Goal: Information Seeking & Learning: Learn about a topic

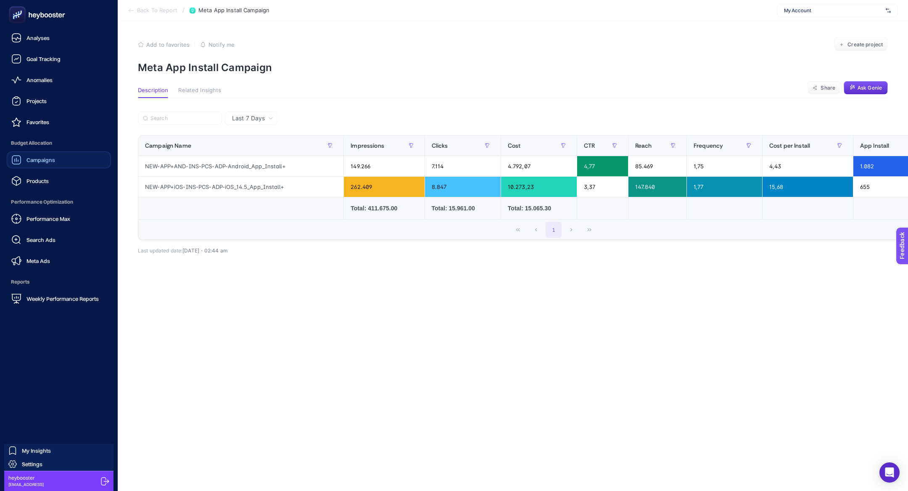
click at [51, 164] on div "Campaigns" at bounding box center [33, 160] width 44 height 10
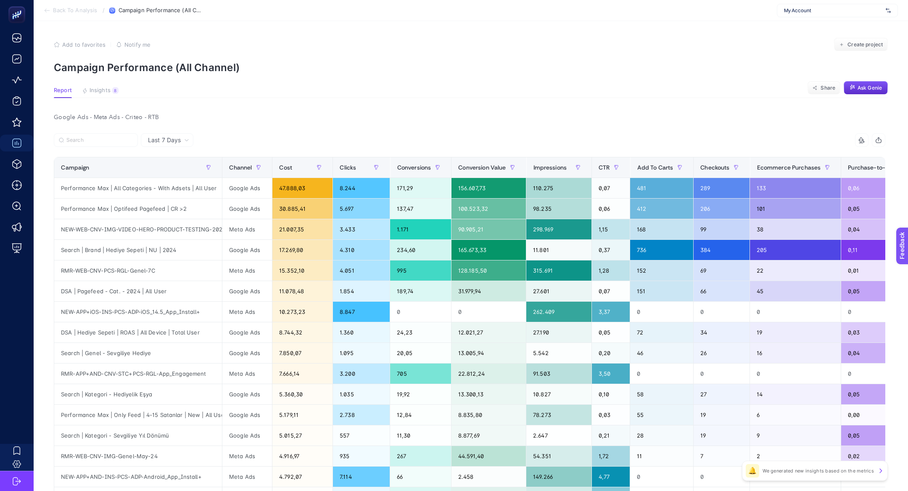
click at [836, 6] on div "My Account" at bounding box center [837, 10] width 121 height 13
type input "markaf"
click at [837, 30] on div "[DOMAIN_NAME]" at bounding box center [838, 27] width 120 height 13
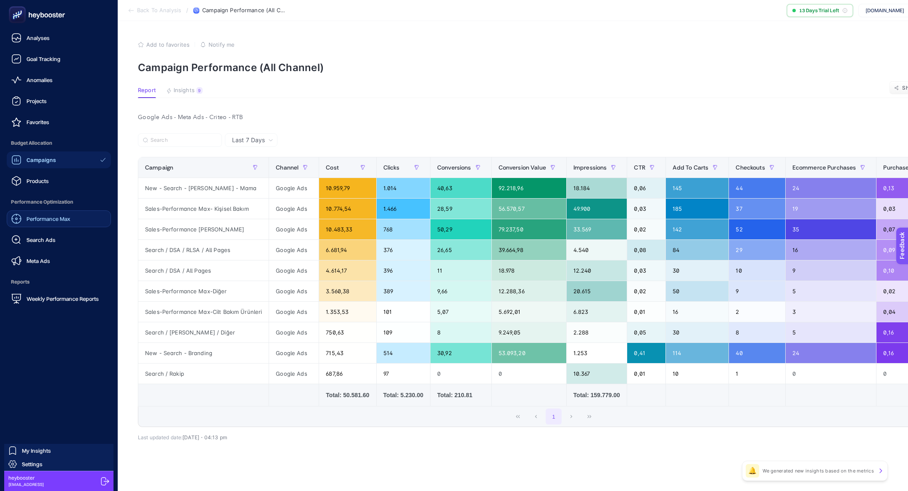
click at [48, 221] on span "Performance Max" at bounding box center [48, 218] width 44 height 7
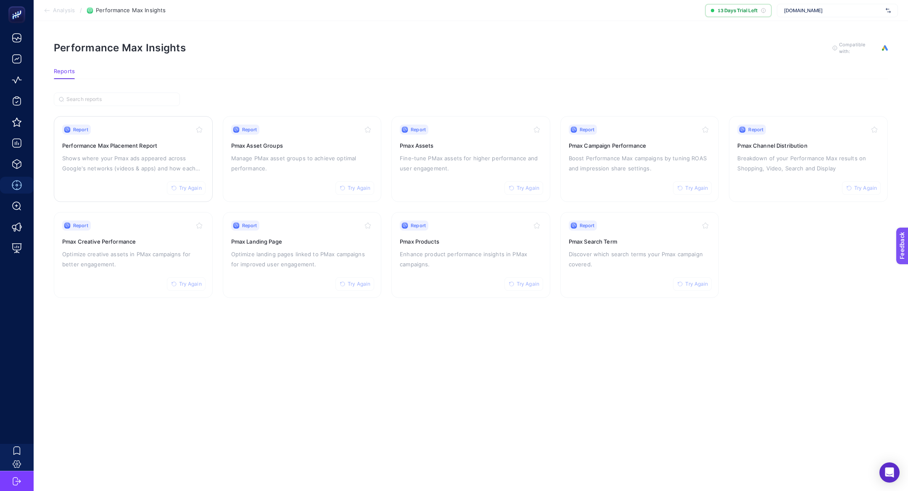
click at [162, 158] on p "Shows where your Pmax ads appeared across Google's networks (videos & apps) and…" at bounding box center [133, 163] width 142 height 20
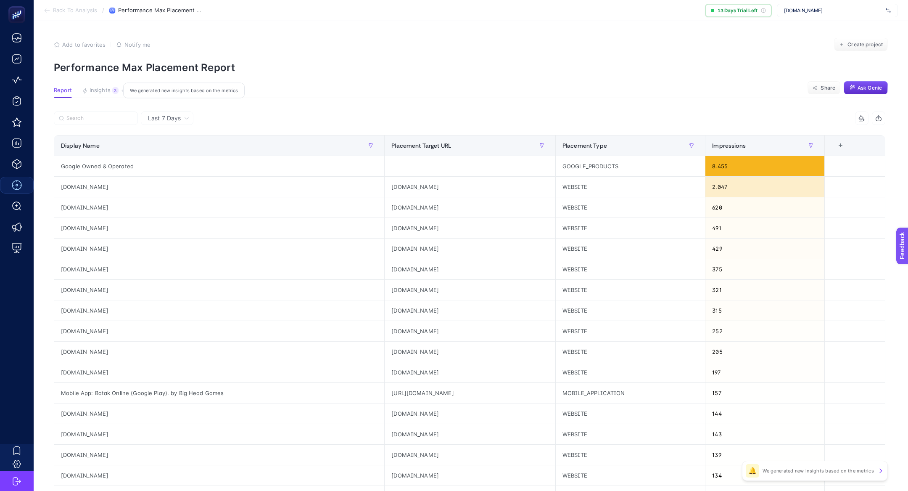
click at [109, 90] on span "Insights" at bounding box center [100, 90] width 21 height 7
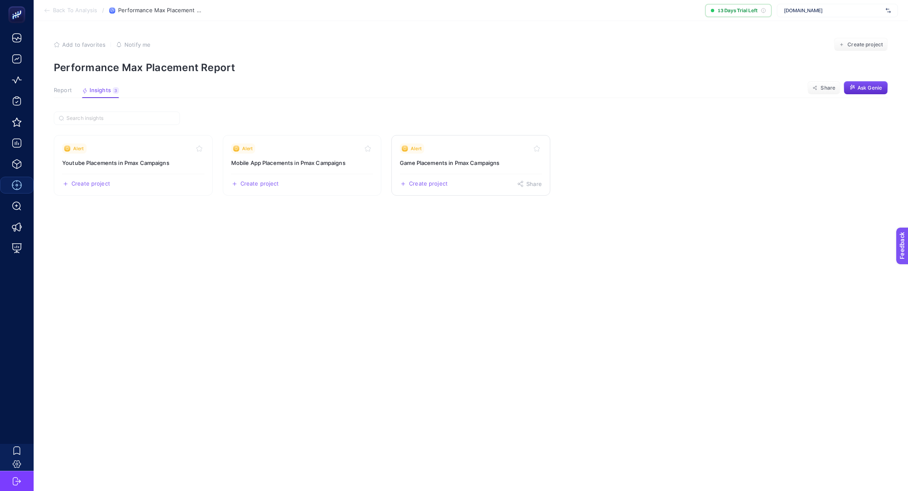
click at [476, 166] on h3 "Game Placements in Pmax Campaigns" at bounding box center [471, 163] width 142 height 8
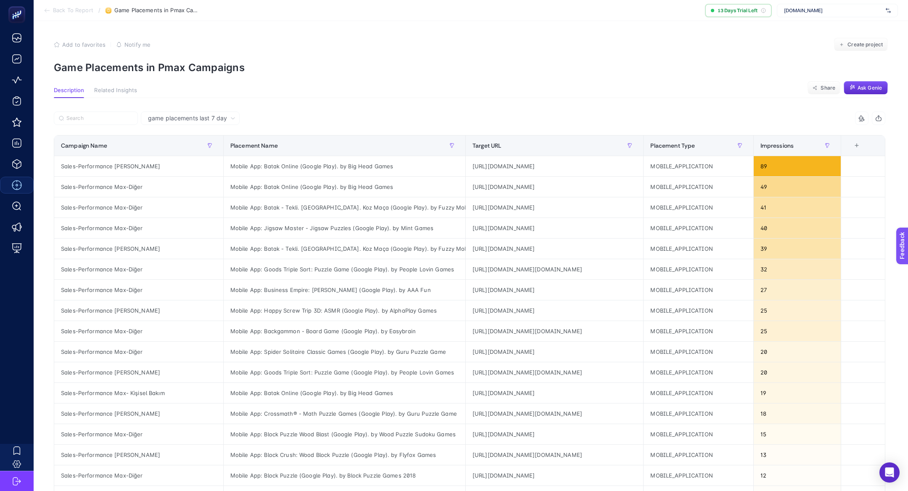
click at [207, 69] on p "Game Placements in Pmax Campaigns" at bounding box center [471, 67] width 834 height 12
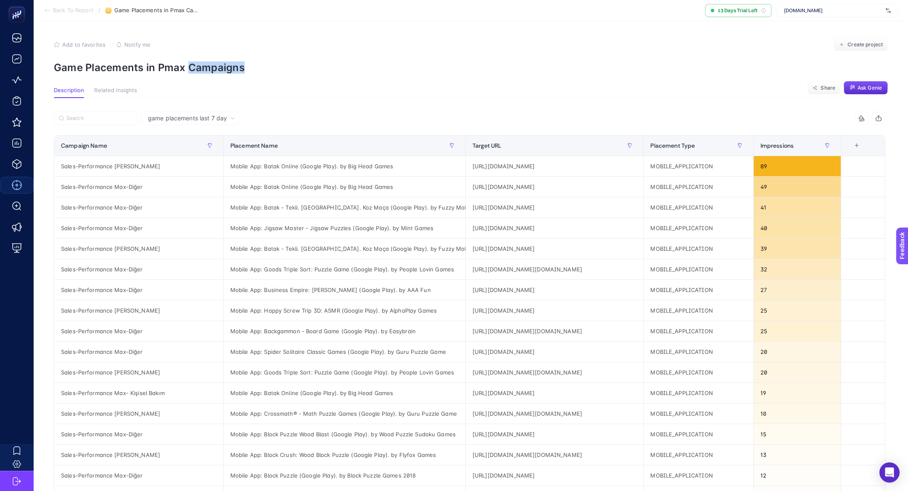
click at [207, 69] on p "Game Placements in Pmax Campaigns" at bounding box center [471, 67] width 834 height 12
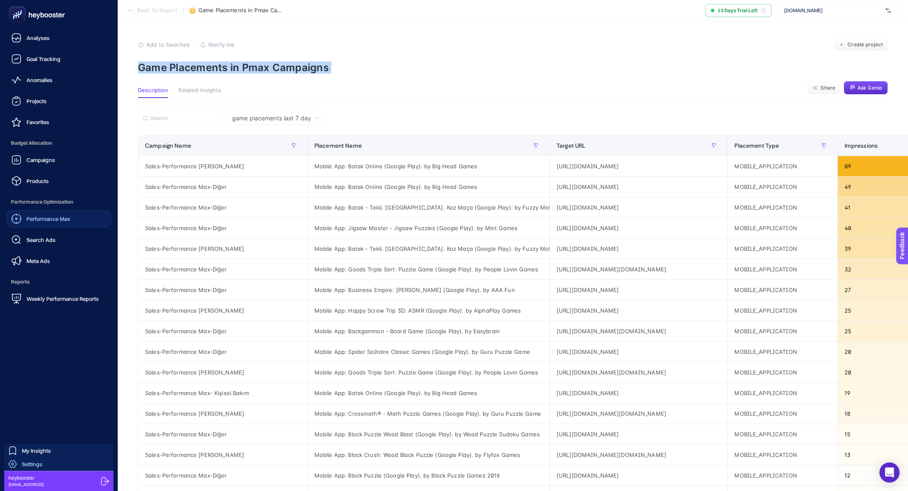
click at [33, 465] on span "Settings" at bounding box center [32, 463] width 21 height 7
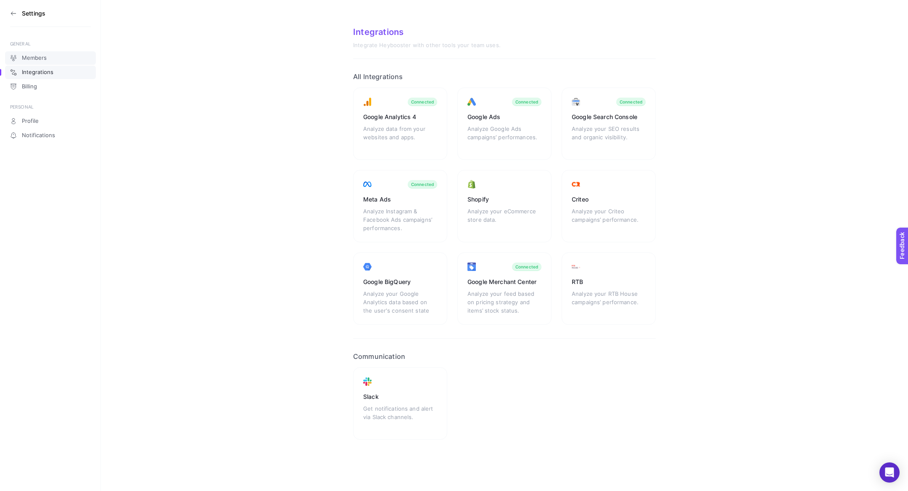
click at [35, 55] on span "Members" at bounding box center [34, 58] width 25 height 7
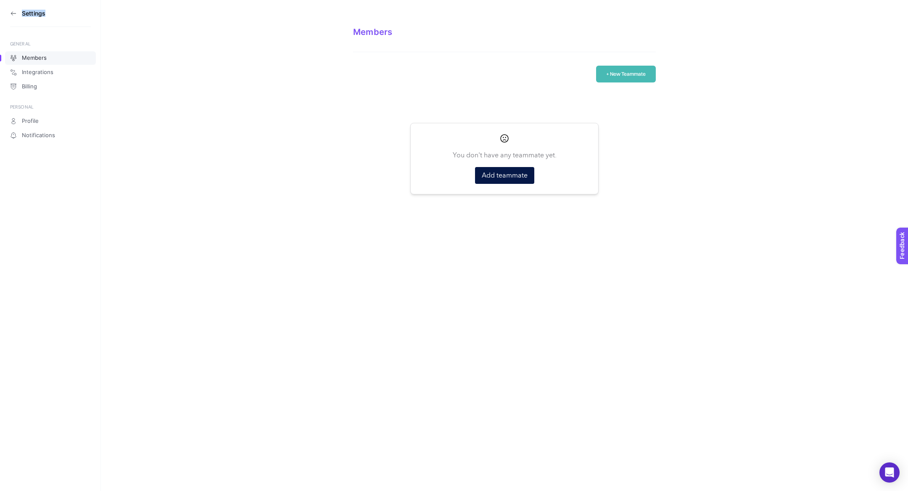
click at [8, 8] on aside "Settings GENERAL Members Integrations Billing PERSONAL Profile Notifications" at bounding box center [50, 245] width 101 height 491
click at [11, 13] on icon at bounding box center [12, 12] width 2 height 3
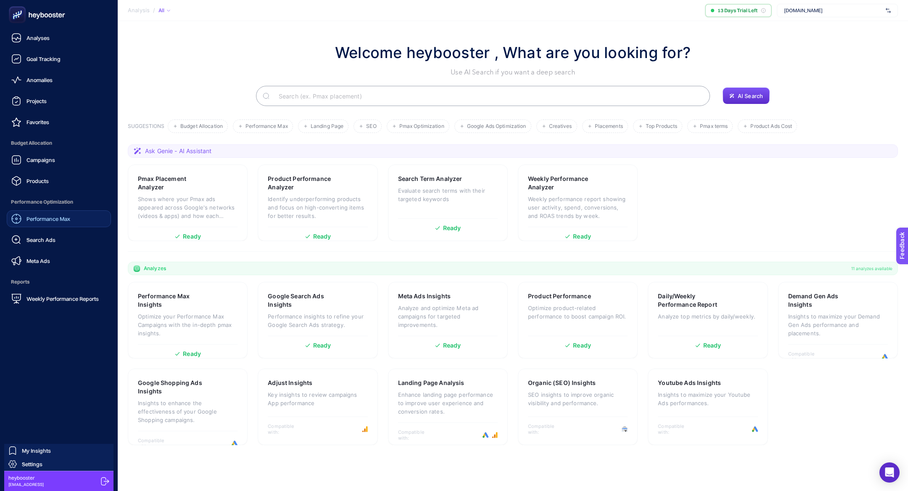
click at [42, 224] on link "Performance Max" at bounding box center [59, 218] width 104 height 17
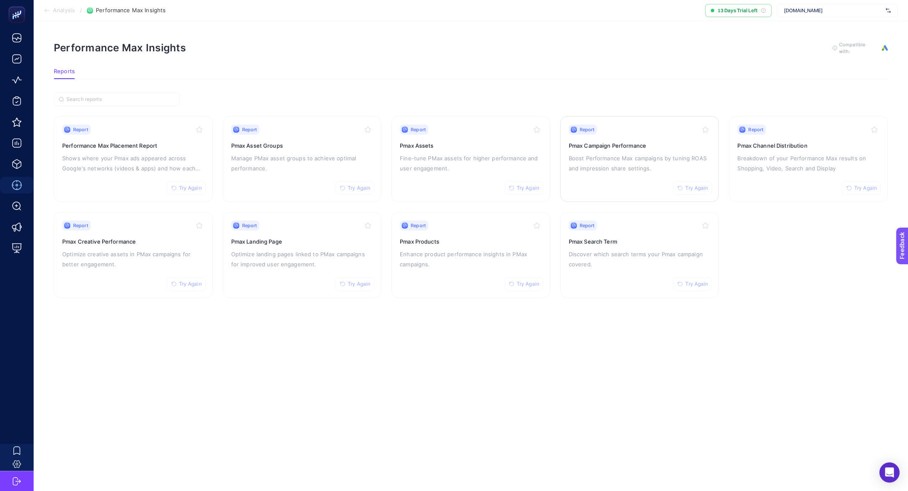
click at [647, 141] on h3 "Pmax Campaign Performance" at bounding box center [640, 145] width 142 height 8
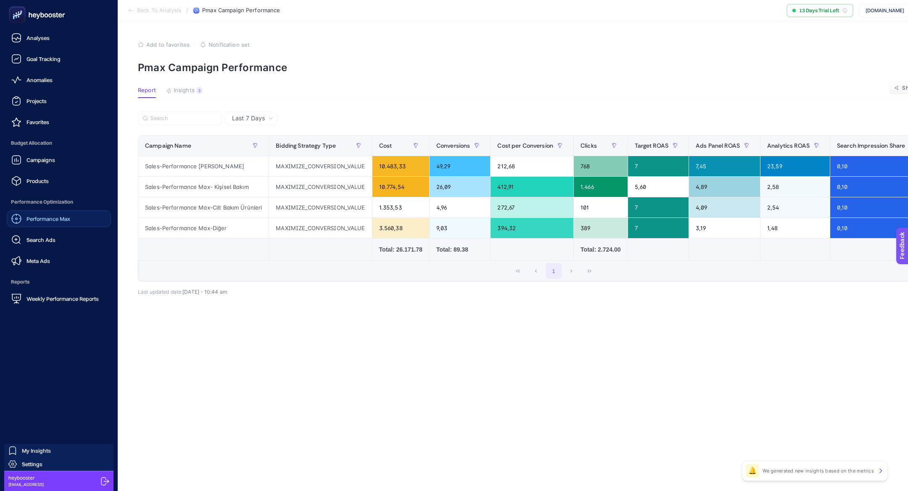
click at [36, 225] on link "Performance Max" at bounding box center [59, 218] width 104 height 17
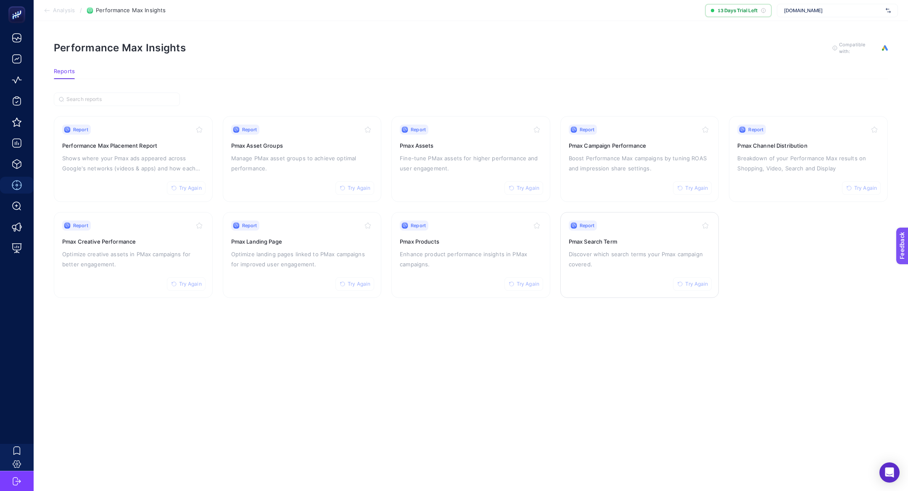
click at [645, 289] on link "Report Try Again Pmax Search Term Discover which search terms your Pmax campaig…" at bounding box center [640, 255] width 159 height 86
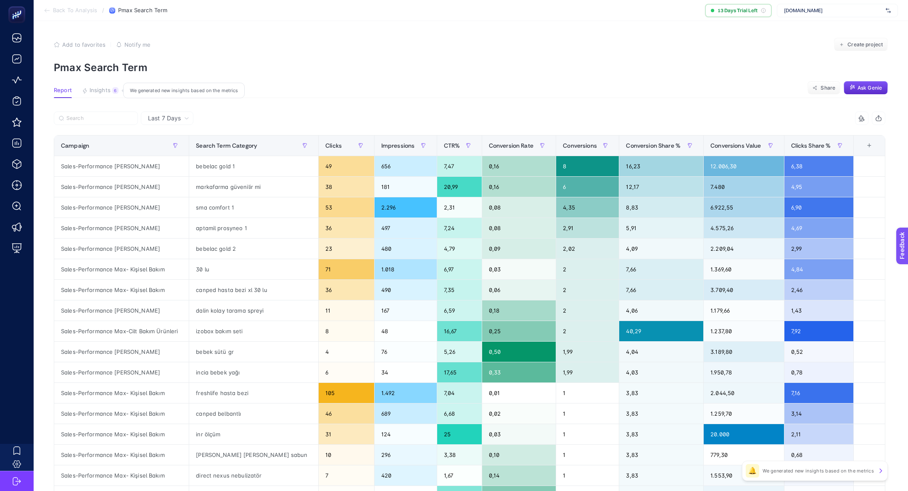
click at [112, 92] on div "6" at bounding box center [115, 90] width 6 height 7
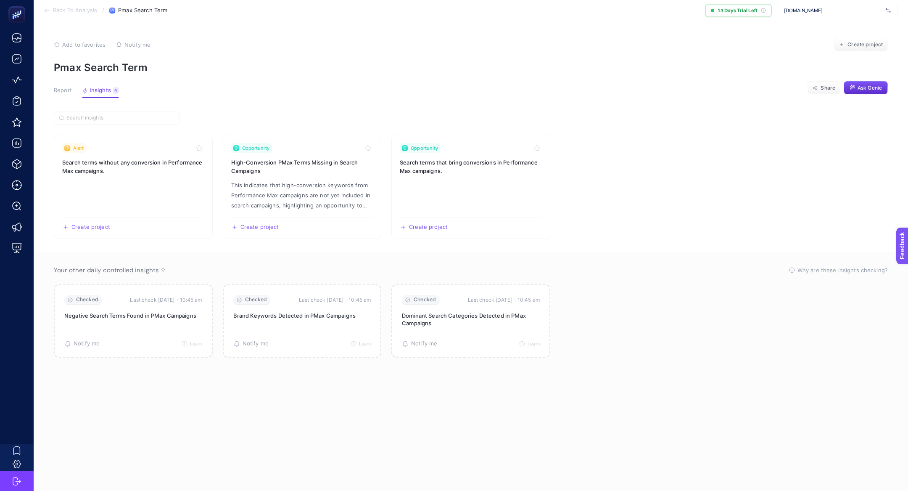
click at [57, 84] on article "Add to favorites false Notify me Create project Pmax Search Term Report Insight…" at bounding box center [471, 256] width 875 height 470
click at [60, 89] on span "Report" at bounding box center [63, 90] width 18 height 7
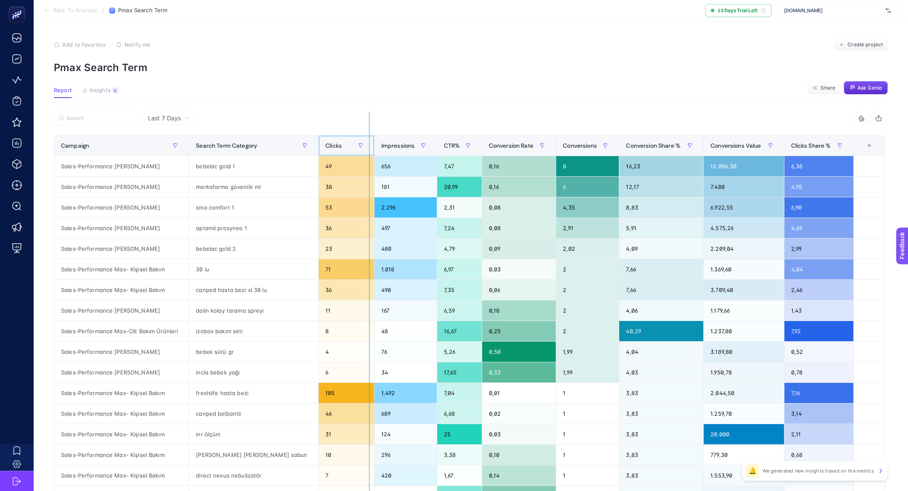
click at [369, 145] on div "8 items selected Campaign Search Term Category Clicks Impressions CTR% Conversi…" at bounding box center [470, 361] width 832 height 500
click at [391, 147] on span "Impressions" at bounding box center [398, 145] width 34 height 7
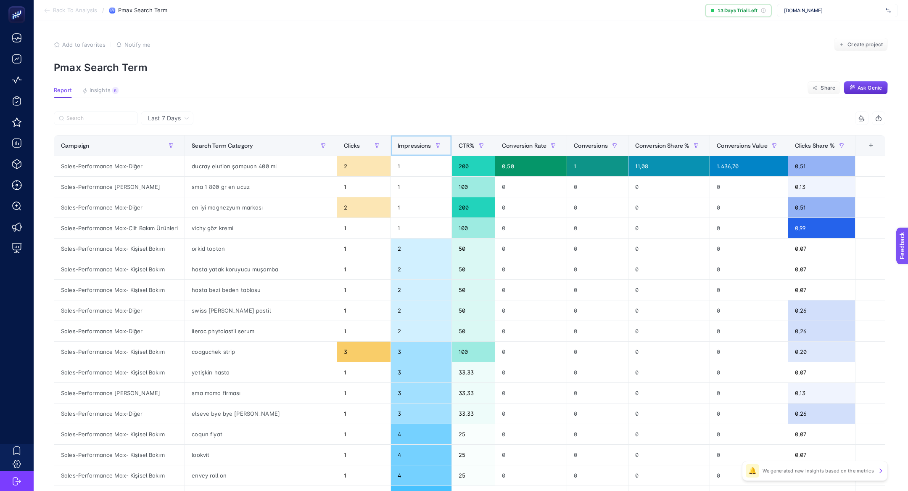
click at [398, 147] on span "Impressions" at bounding box center [415, 145] width 34 height 7
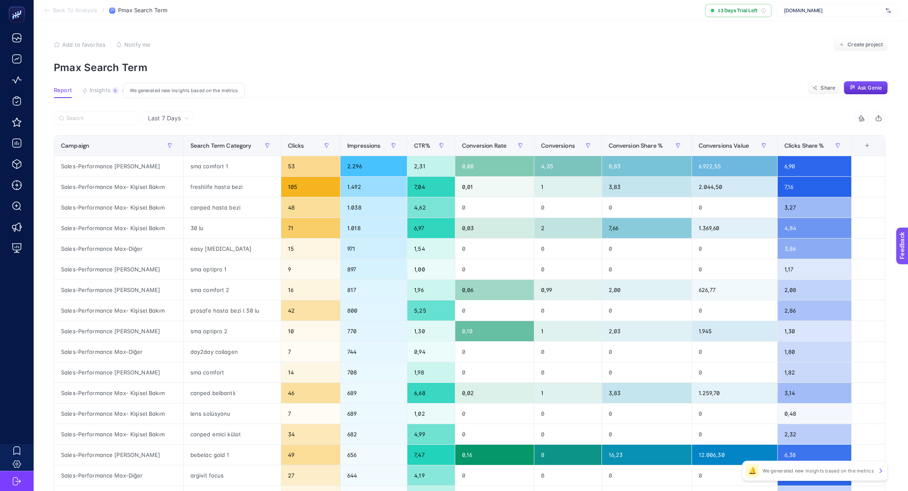
click at [104, 93] on span "Insights" at bounding box center [100, 90] width 21 height 7
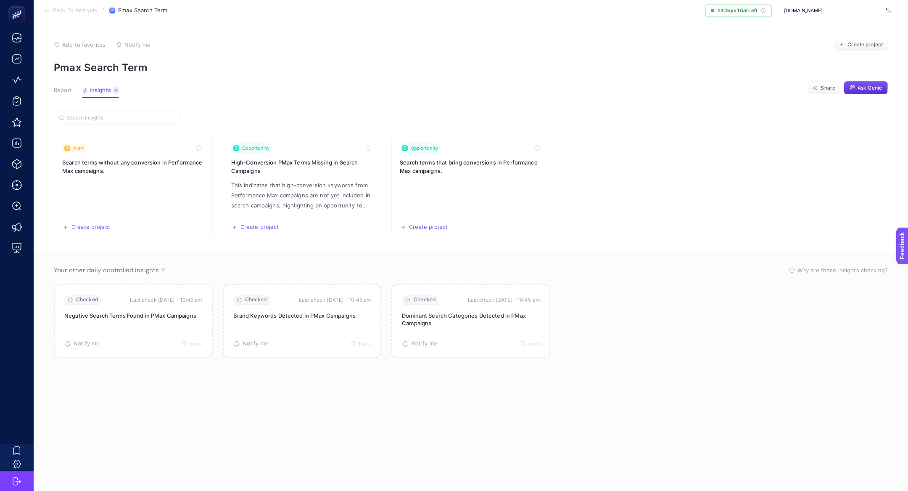
click at [63, 82] on article "Add to favorites false Notify me Create project Pmax Search Term Report Insight…" at bounding box center [471, 256] width 875 height 470
click at [65, 94] on button "Report" at bounding box center [63, 92] width 18 height 11
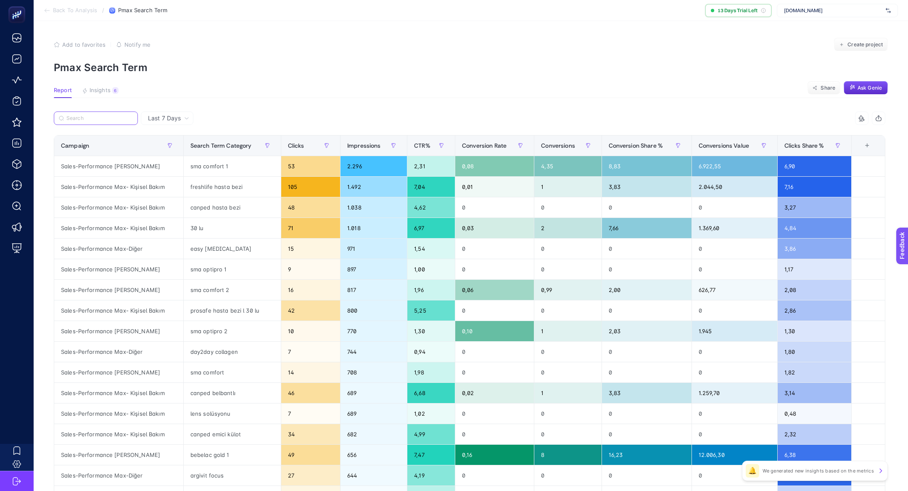
click at [91, 117] on input "Search" at bounding box center [99, 118] width 66 height 6
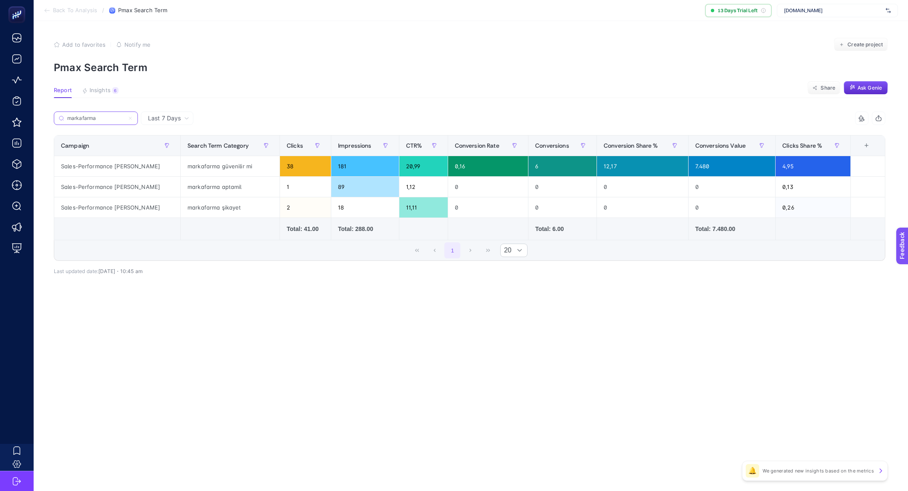
type input "markafarma"
click at [192, 118] on div "Last 7 Days" at bounding box center [169, 118] width 48 height 6
click at [162, 151] on li "Last 30 Days" at bounding box center [167, 150] width 48 height 15
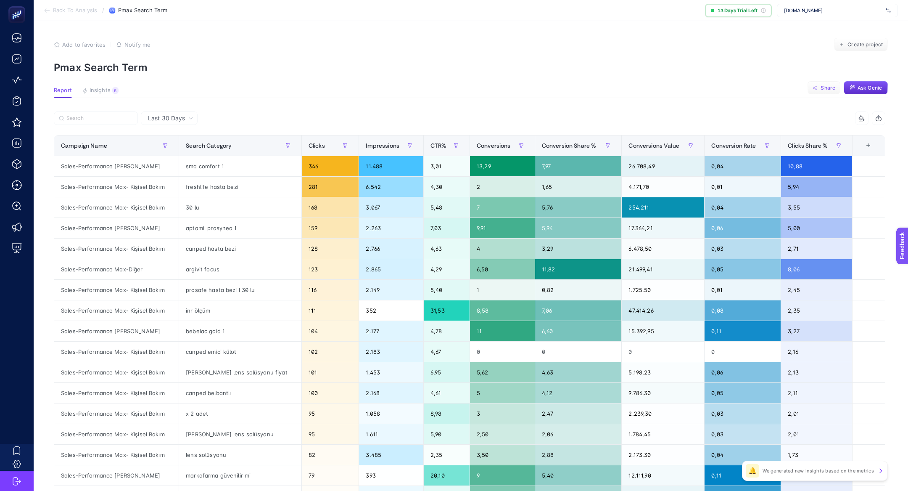
click at [829, 90] on span "Share" at bounding box center [828, 88] width 15 height 7
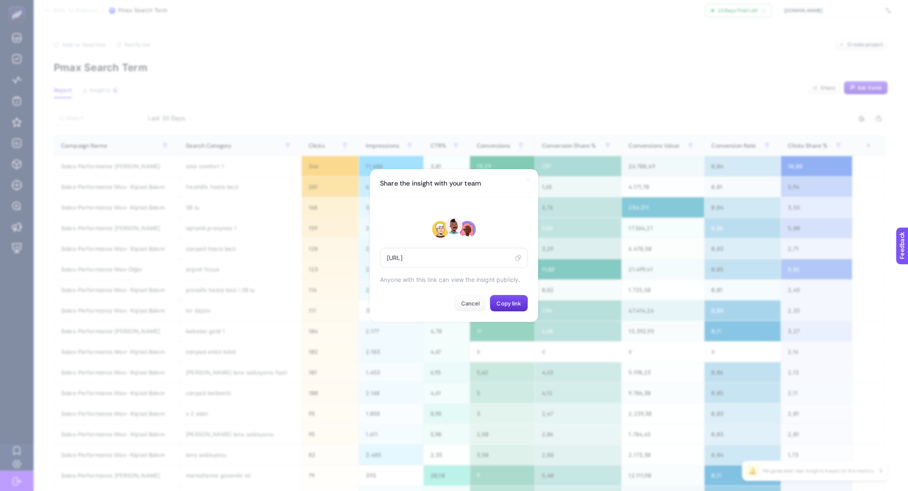
click at [522, 259] on div "[URL]" at bounding box center [454, 258] width 148 height 20
click at [521, 258] on icon at bounding box center [518, 257] width 6 height 7
click at [370, 129] on section "Share the insight with your team [URL] Anyone with this link can view the insig…" at bounding box center [454, 245] width 908 height 491
